Goal: Information Seeking & Learning: Learn about a topic

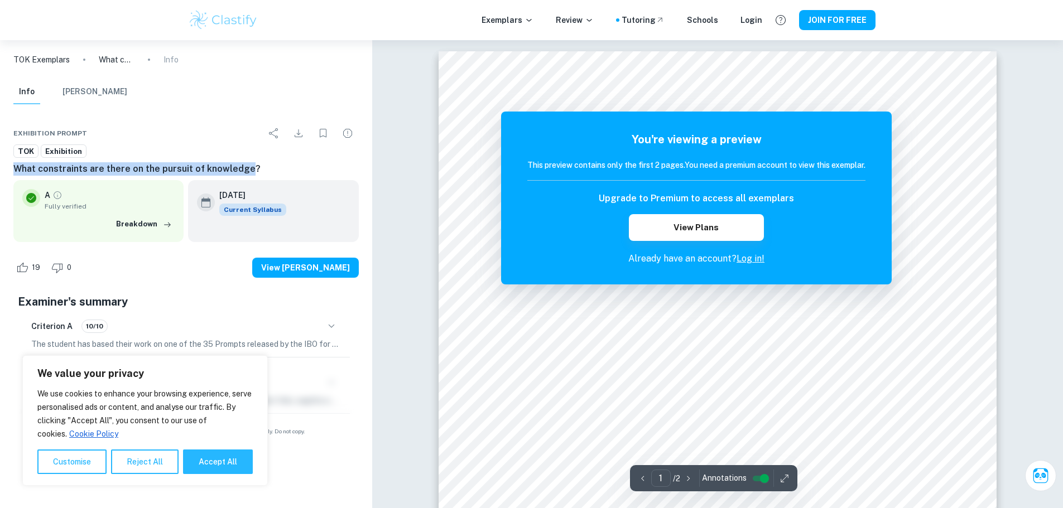
drag, startPoint x: 8, startPoint y: 162, endPoint x: 246, endPoint y: 161, distance: 237.2
click at [246, 161] on div "Exhibition Prompt TOK Exhibition What constraints are there on the pursuit of k…" at bounding box center [186, 279] width 372 height 340
click at [262, 165] on h6 "What constraints are there on the pursuit of knowledge?" at bounding box center [185, 168] width 345 height 13
drag, startPoint x: 262, startPoint y: 165, endPoint x: 7, endPoint y: 165, distance: 255.0
click at [7, 165] on div "Exhibition Prompt TOK Exhibition What constraints are there on the pursuit of k…" at bounding box center [186, 279] width 372 height 340
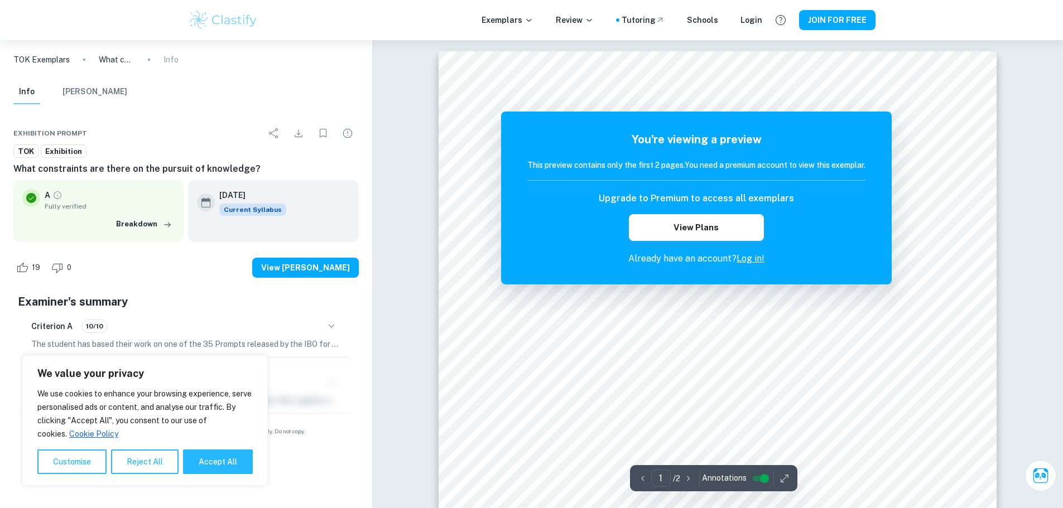
click at [155, 134] on div "Exhibition Prompt" at bounding box center [185, 133] width 345 height 22
drag, startPoint x: 39, startPoint y: 165, endPoint x: 86, endPoint y: 171, distance: 47.3
click at [86, 171] on h6 "What constraints are there on the pursuit of knowledge?" at bounding box center [185, 168] width 345 height 13
click at [98, 185] on div "A Fully verified Breakdown" at bounding box center [98, 210] width 170 height 61
drag, startPoint x: 273, startPoint y: 164, endPoint x: 22, endPoint y: 172, distance: 251.2
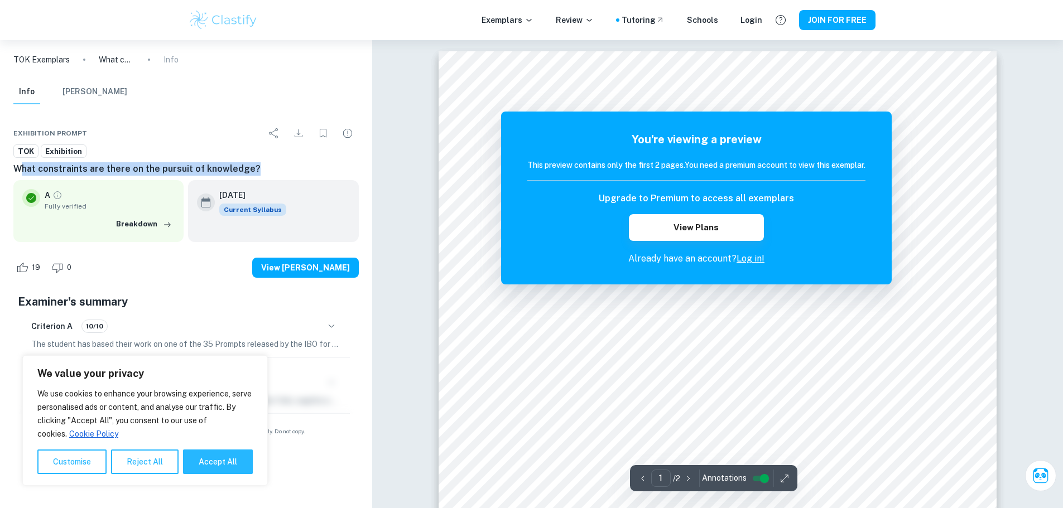
click at [22, 172] on h6 "What constraints are there on the pursuit of knowledge?" at bounding box center [185, 168] width 345 height 13
click at [108, 191] on div "A Fully verified" at bounding box center [110, 200] width 130 height 22
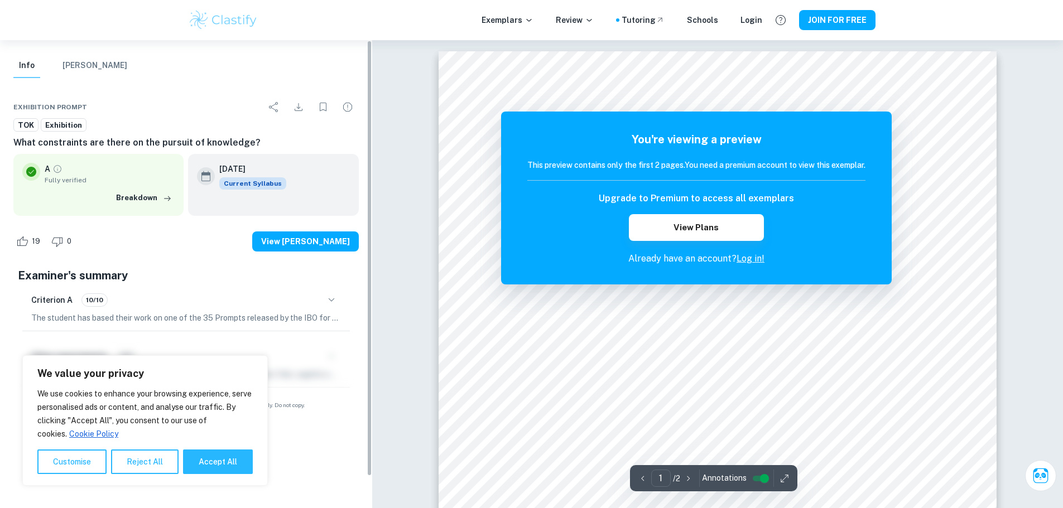
scroll to position [27, 0]
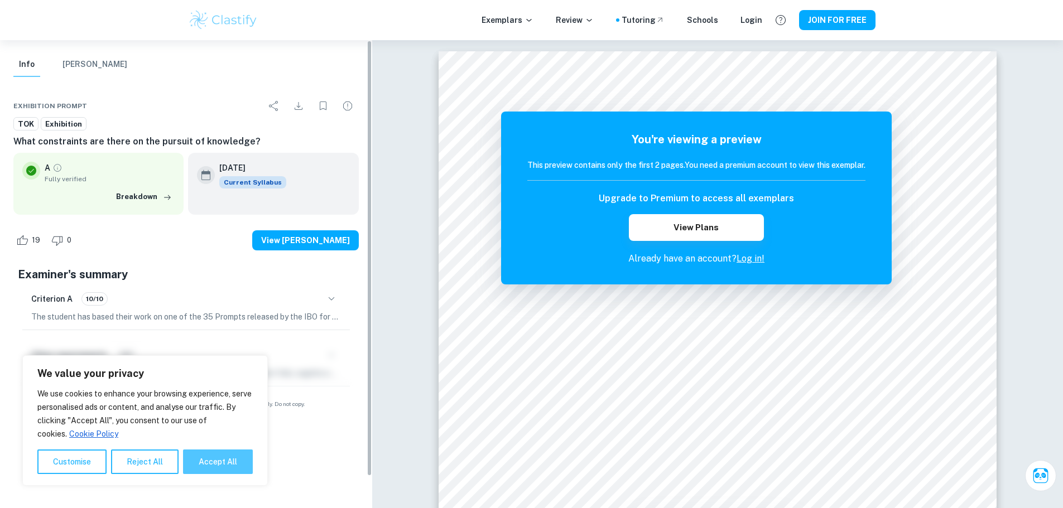
click at [209, 463] on button "Accept All" at bounding box center [218, 462] width 70 height 25
checkbox input "true"
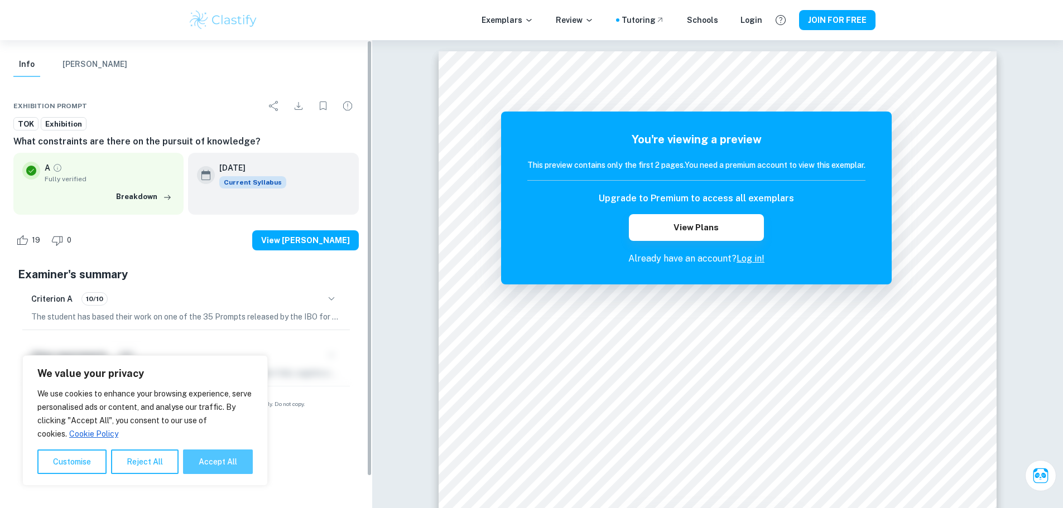
checkbox input "true"
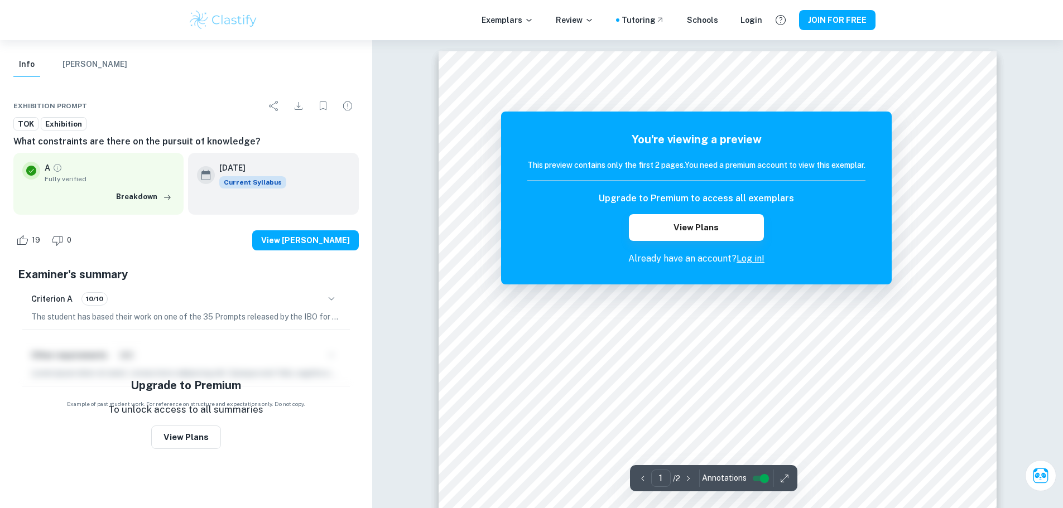
drag, startPoint x: 791, startPoint y: 156, endPoint x: 781, endPoint y: 174, distance: 21.2
click at [781, 174] on div "You're viewing a preview This preview contains only the first 2 pages. You need…" at bounding box center [696, 198] width 338 height 134
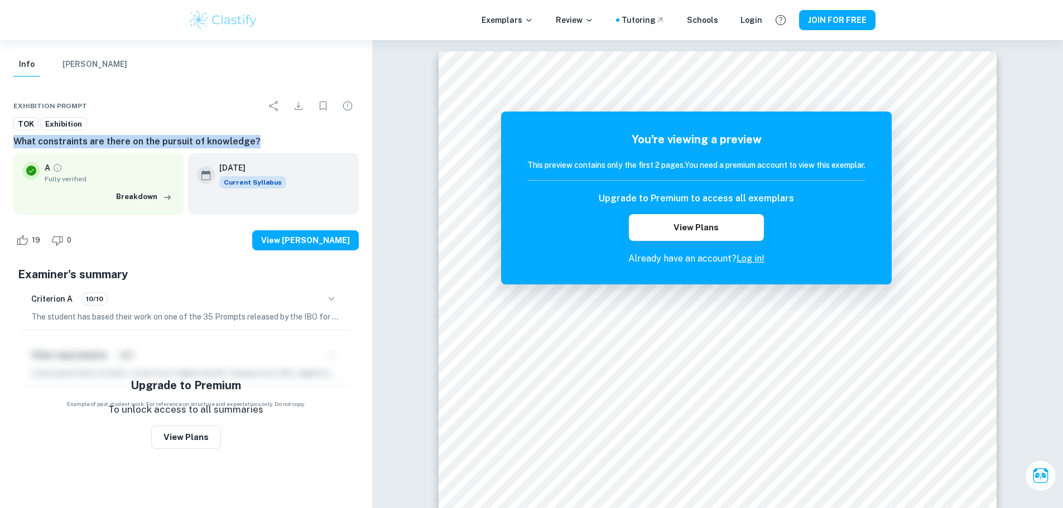
drag, startPoint x: 12, startPoint y: 138, endPoint x: 249, endPoint y: 138, distance: 237.2
click at [249, 138] on div "Exhibition Prompt TOK Exhibition What constraints are there on the pursuit of k…" at bounding box center [186, 251] width 372 height 340
copy h6 "What constraints are there on the pursuit of knowledge?"
